Goal: Transaction & Acquisition: Purchase product/service

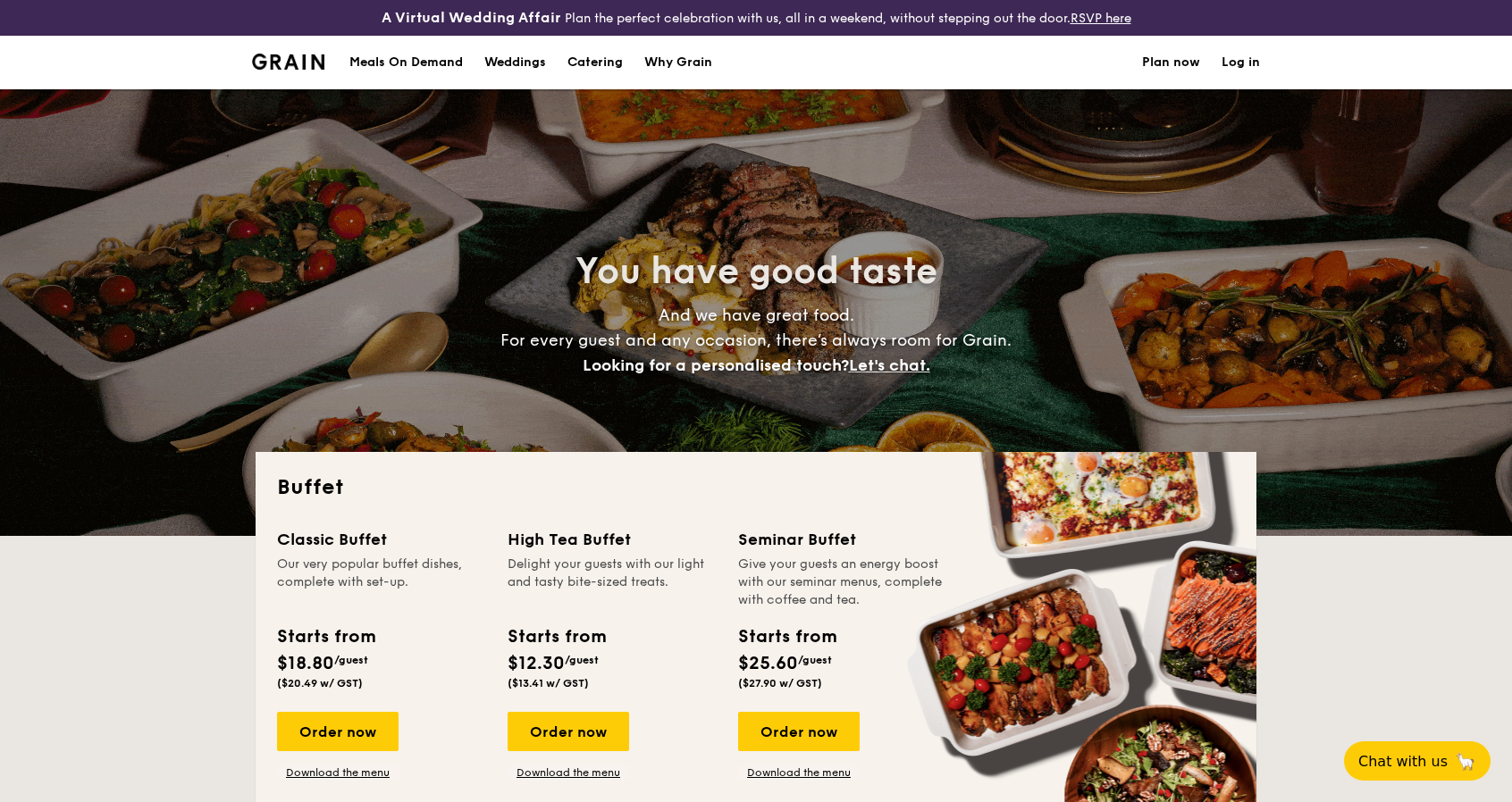
select select
click at [323, 56] on img at bounding box center [288, 61] width 72 height 16
select select
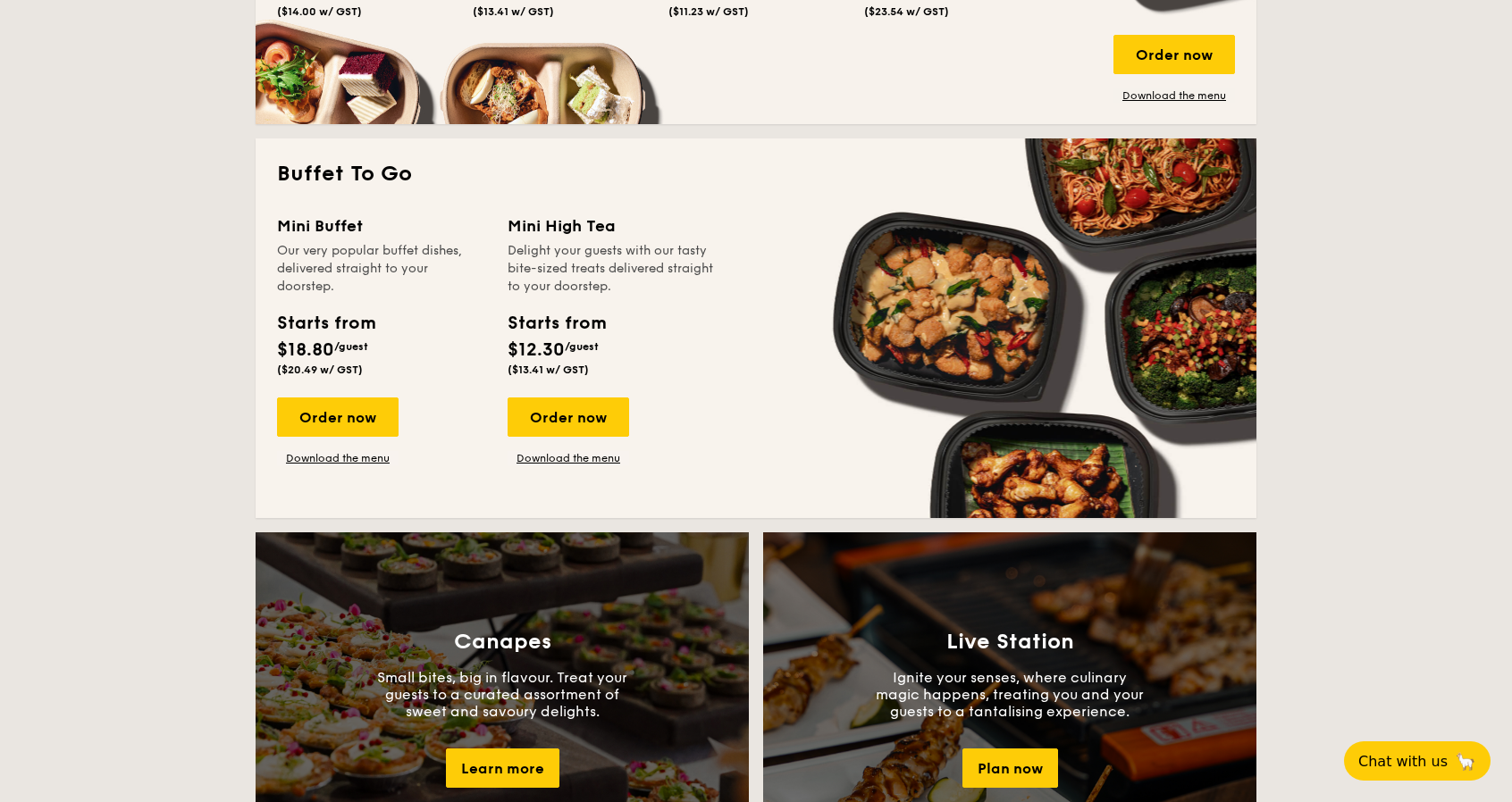
scroll to position [1071, 0]
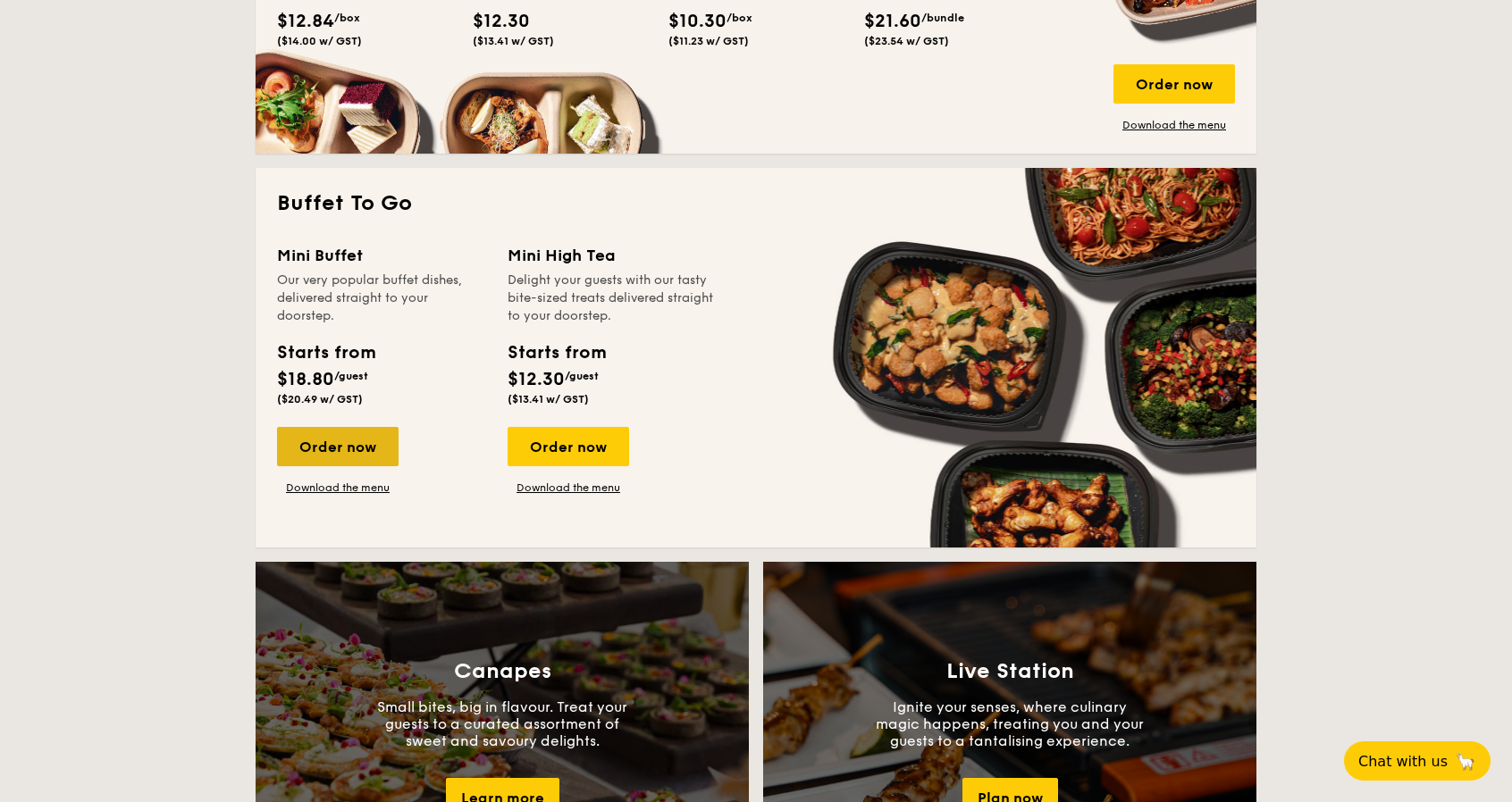
click at [359, 457] on div "Order now" at bounding box center [337, 446] width 121 height 39
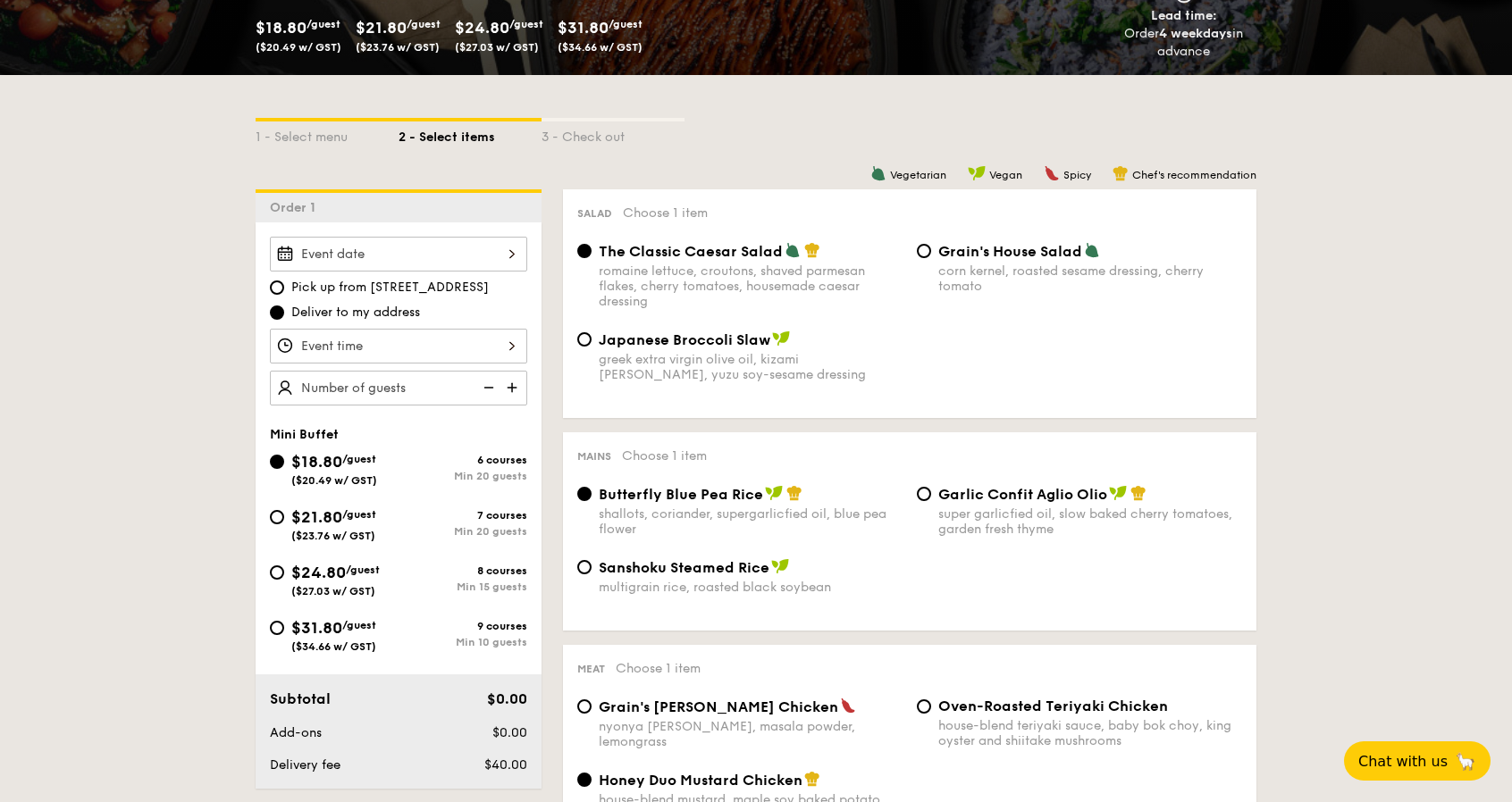
scroll to position [357, 0]
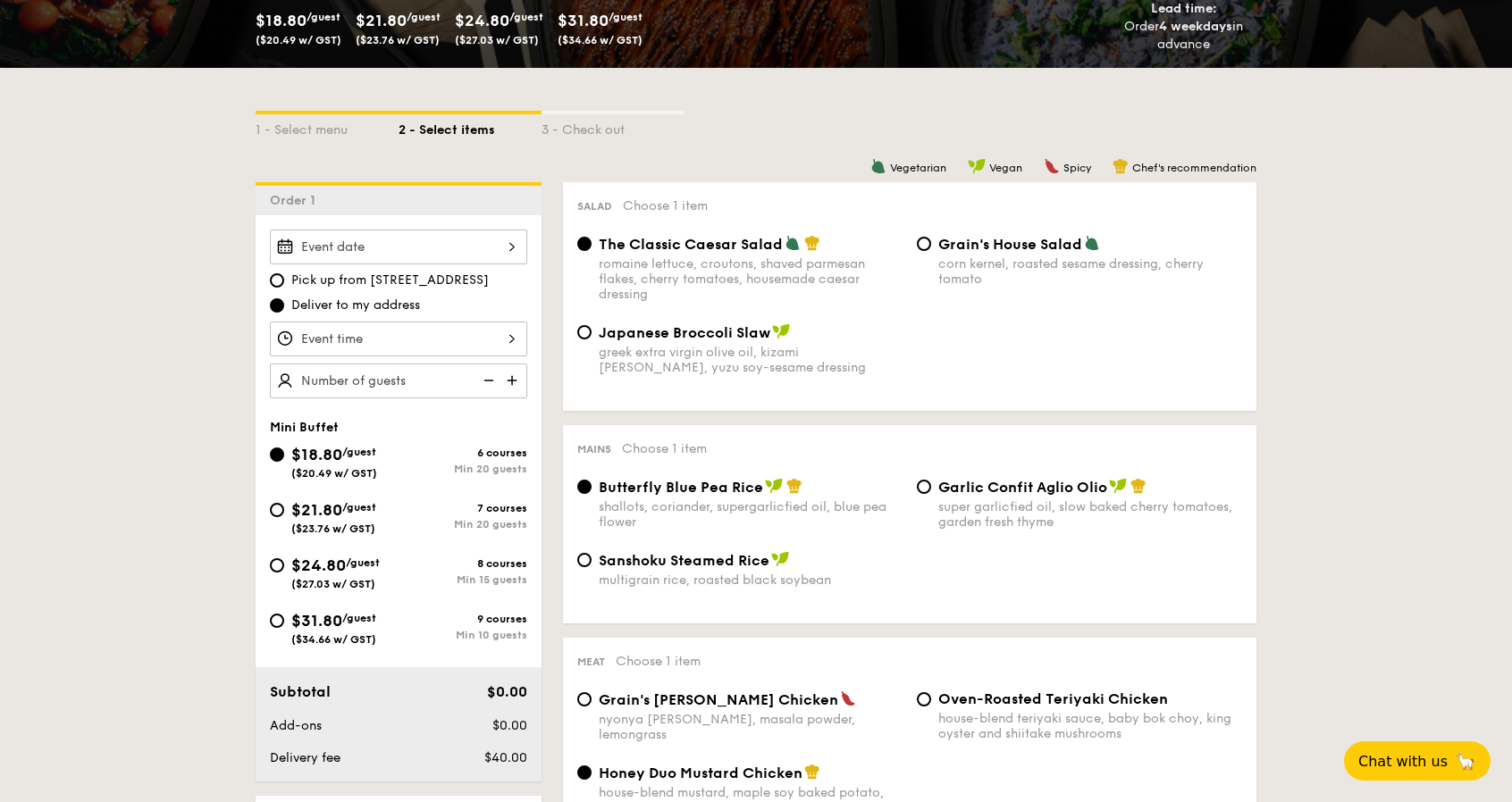
click at [489, 379] on img at bounding box center [486, 380] width 27 height 34
type input "20 guests"
click at [489, 379] on img at bounding box center [486, 380] width 27 height 34
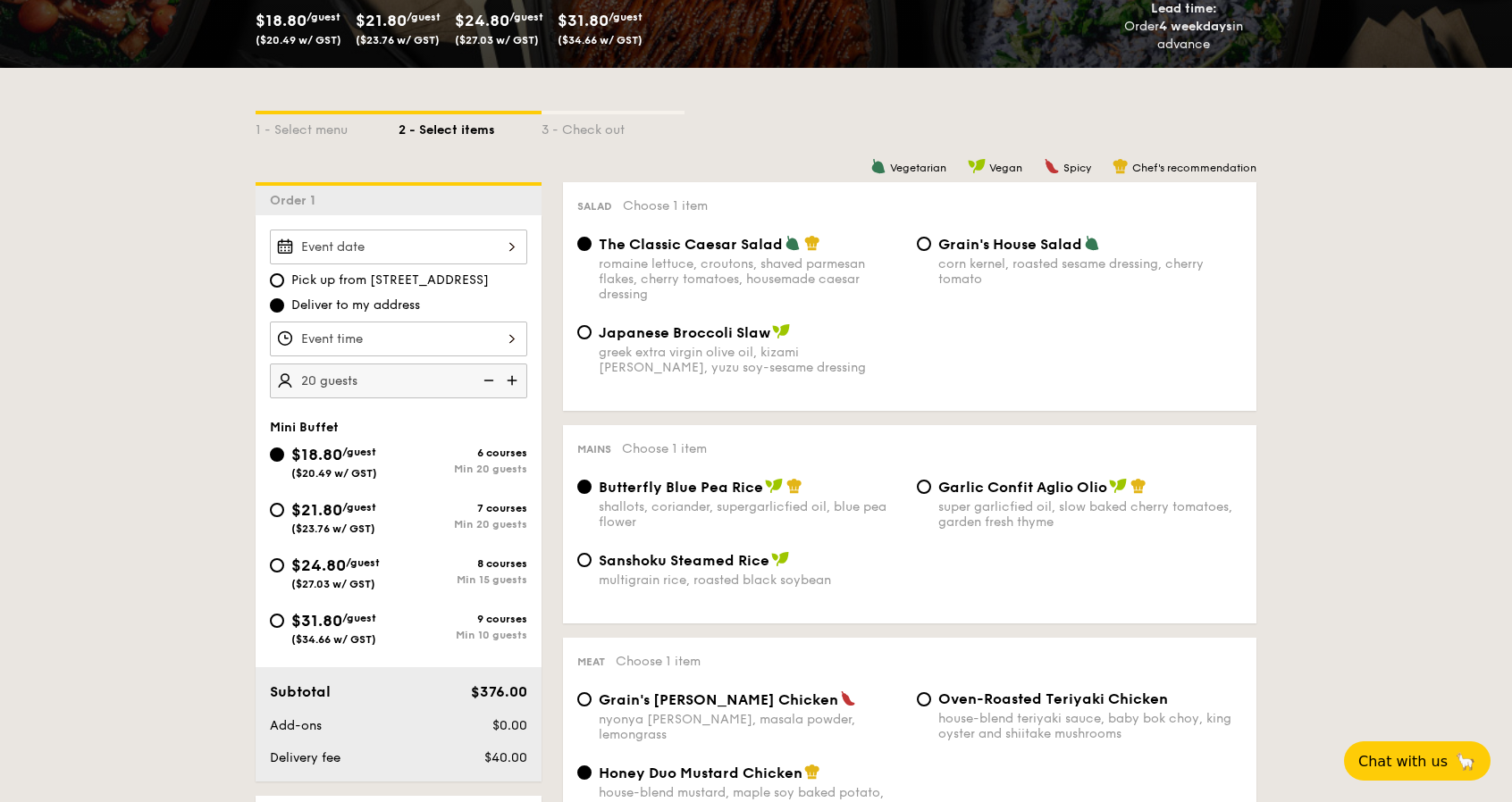
click at [489, 379] on img at bounding box center [486, 380] width 27 height 34
click at [422, 624] on div "9 courses Min 10 guests" at bounding box center [462, 627] width 129 height 29
click at [284, 624] on input "$31.80 /guest ($34.66 w/ GST) 9 courses Min 10 guests" at bounding box center [276, 620] width 14 height 14
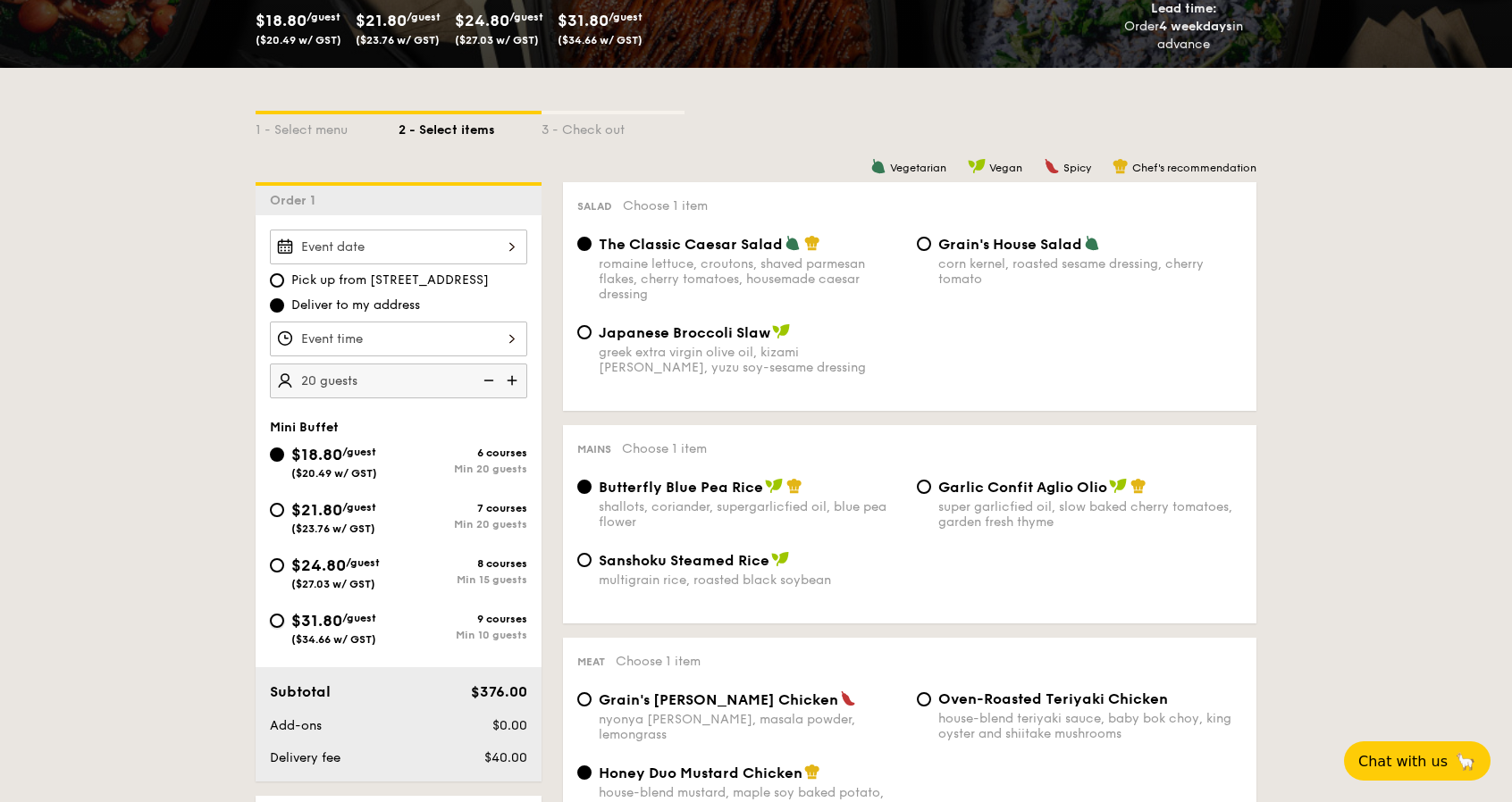
radio input "true"
radio input "false"
radio input "true"
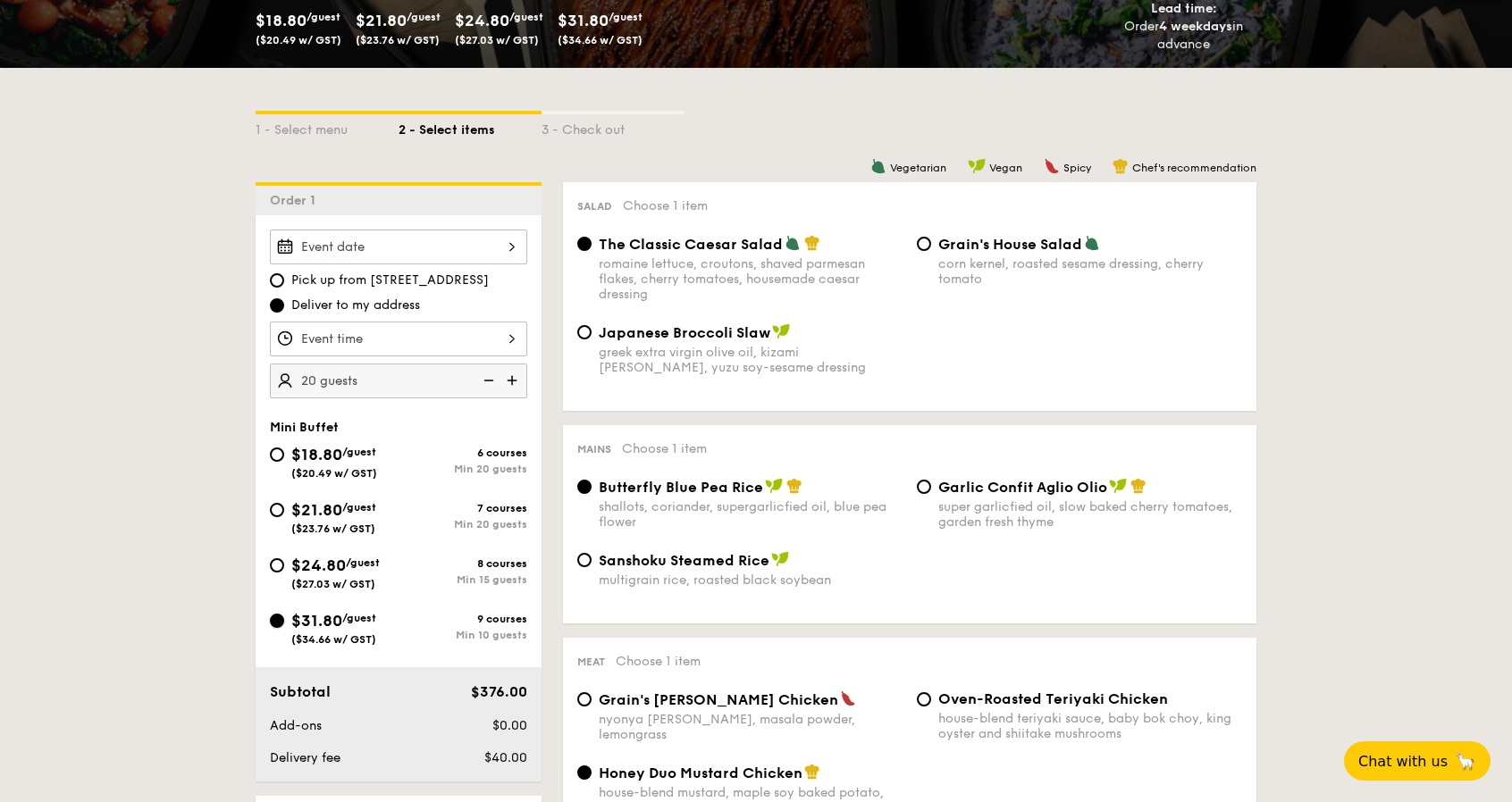
radio input "true"
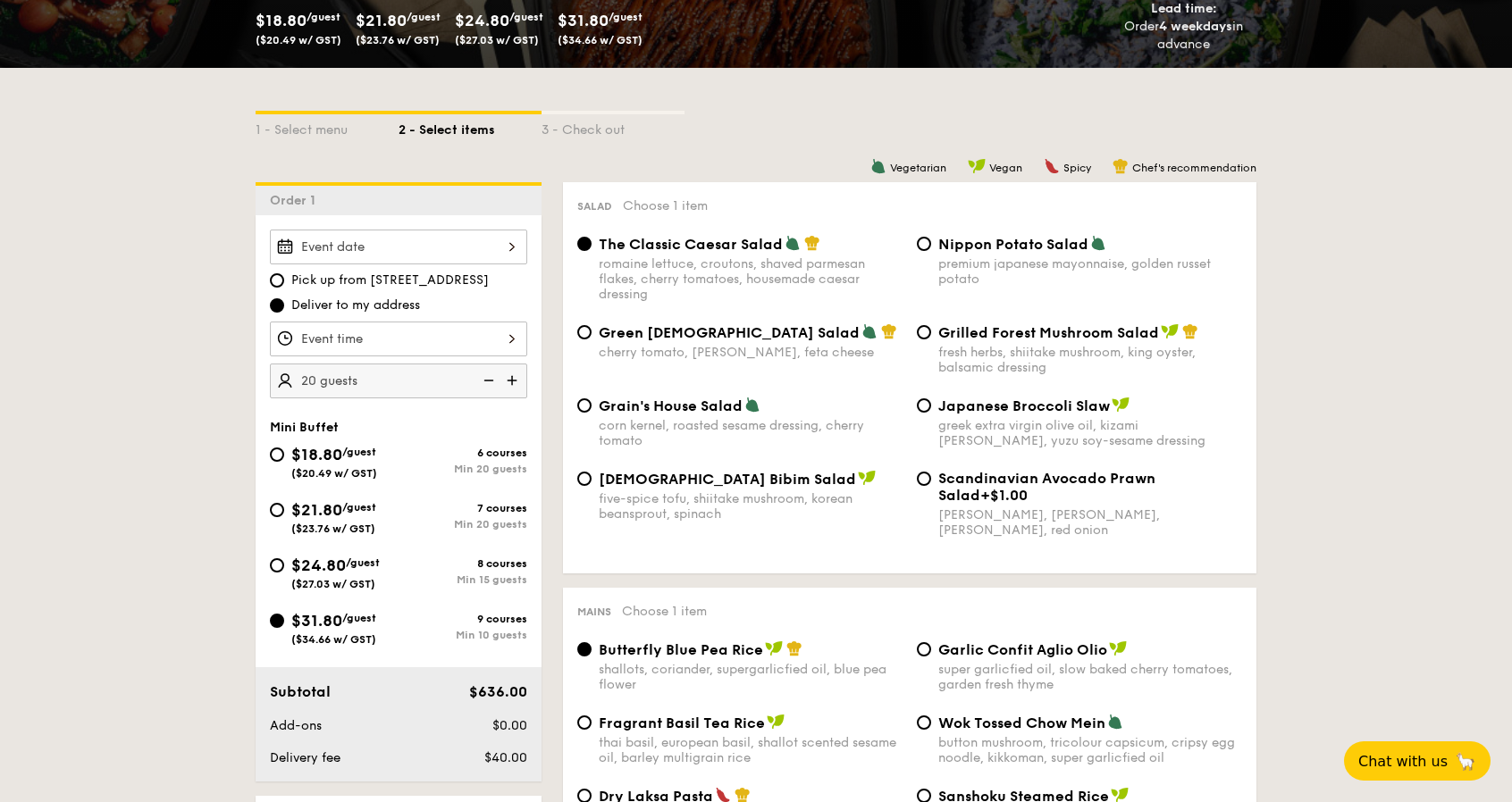
click at [491, 380] on img at bounding box center [486, 380] width 27 height 34
type input "10 guests"
click at [491, 380] on img at bounding box center [486, 380] width 27 height 34
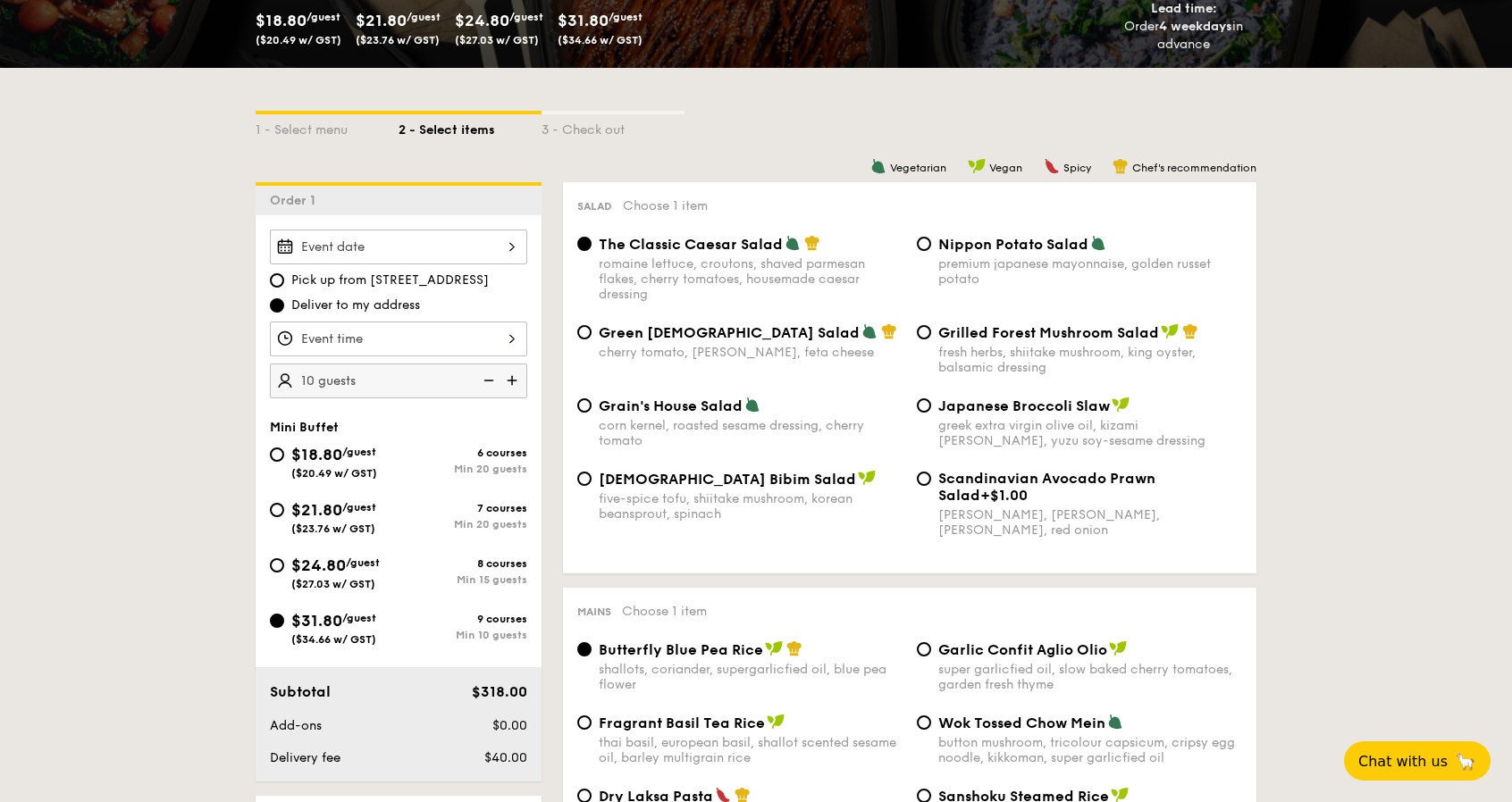
click at [800, 244] on div "The Classic Caesar Salad" at bounding box center [750, 244] width 304 height 18
click at [591, 244] on input "The Classic Caesar Salad romaine lettuce, croutons, shaved parmesan flakes, che…" at bounding box center [584, 244] width 14 height 14
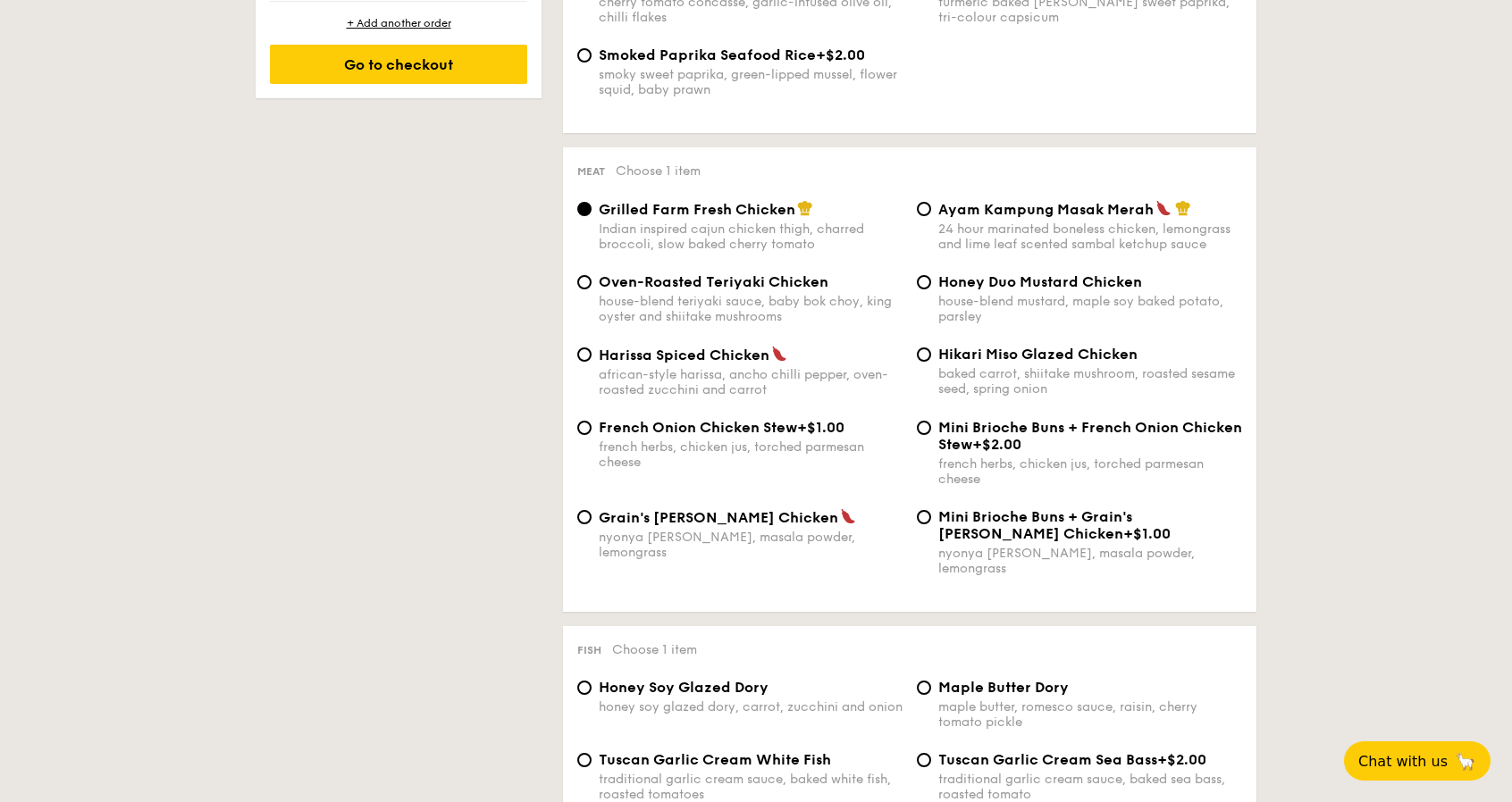
scroll to position [0, 0]
